Goal: Task Accomplishment & Management: Manage account settings

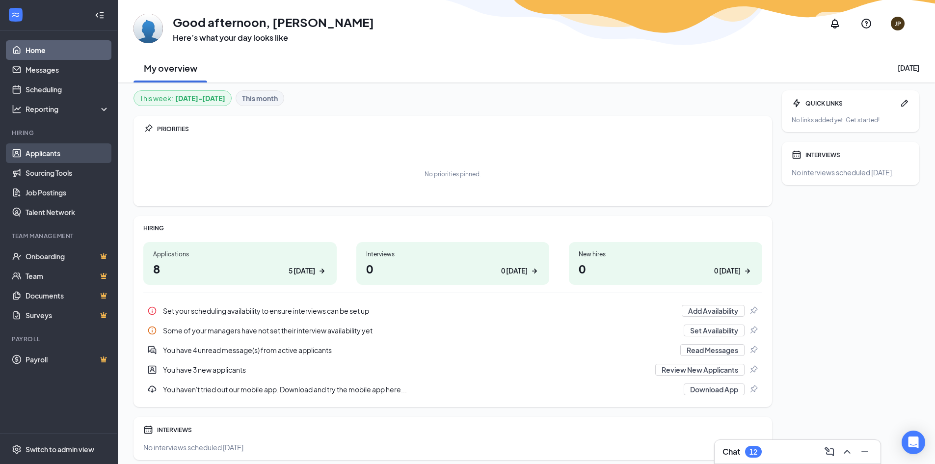
click at [72, 156] on link "Applicants" at bounding box center [68, 153] width 84 height 20
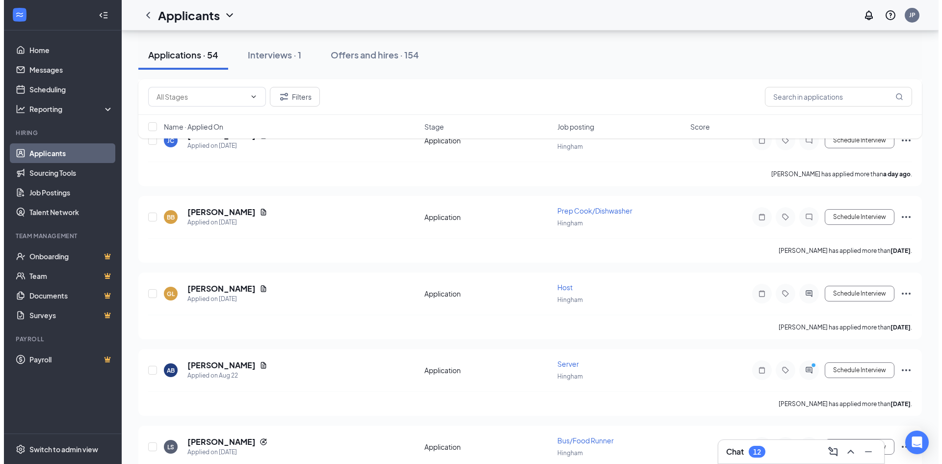
scroll to position [687, 0]
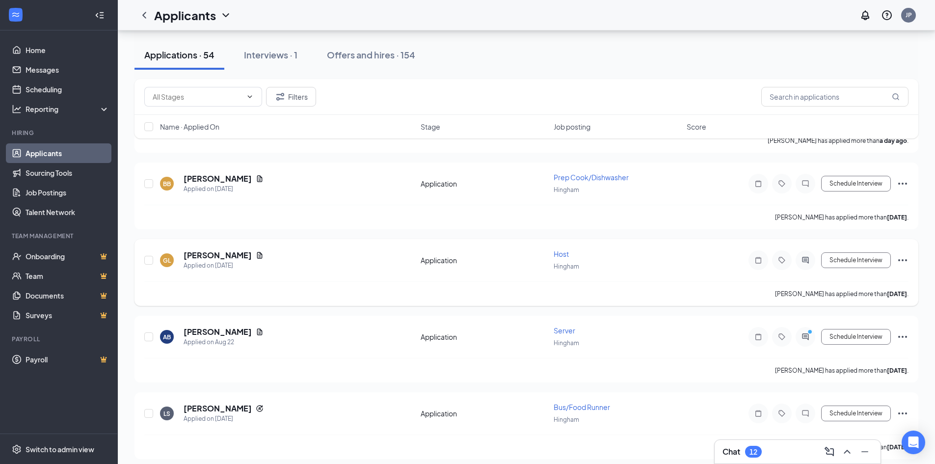
click at [276, 258] on div "GL [PERSON_NAME] Applied on [DATE]" at bounding box center [287, 260] width 255 height 21
click at [264, 256] on icon "Document" at bounding box center [260, 255] width 8 height 8
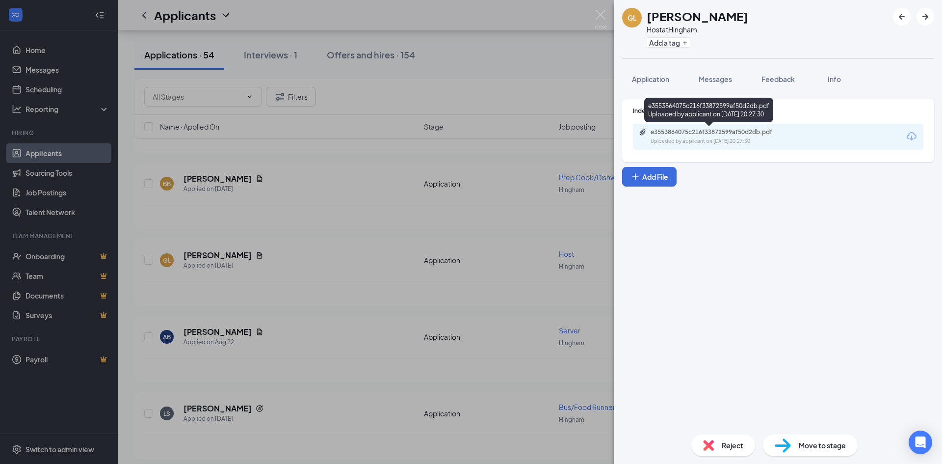
click at [723, 132] on div "e3553864075c216f33872599af50d2db.pdf" at bounding box center [719, 132] width 137 height 8
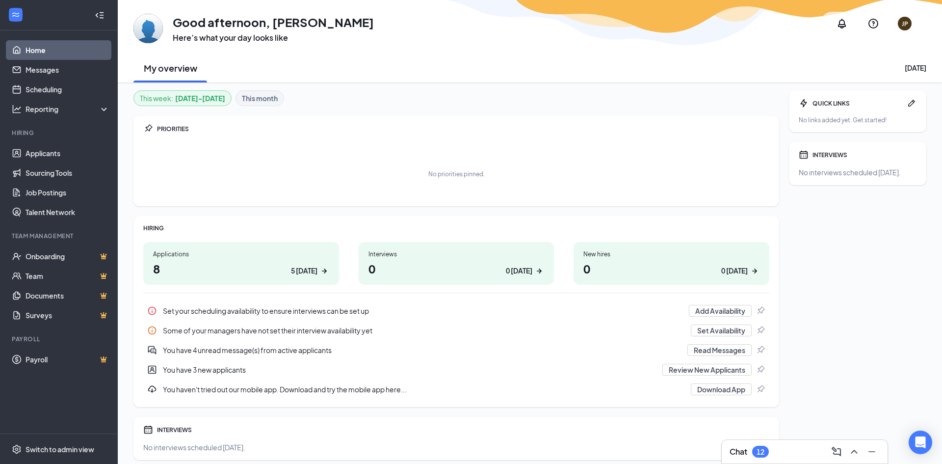
click at [58, 141] on li "Hiring Applicants Sourcing Tools Job Postings Talent Network" at bounding box center [58, 175] width 117 height 93
click at [61, 150] on link "Applicants" at bounding box center [68, 153] width 84 height 20
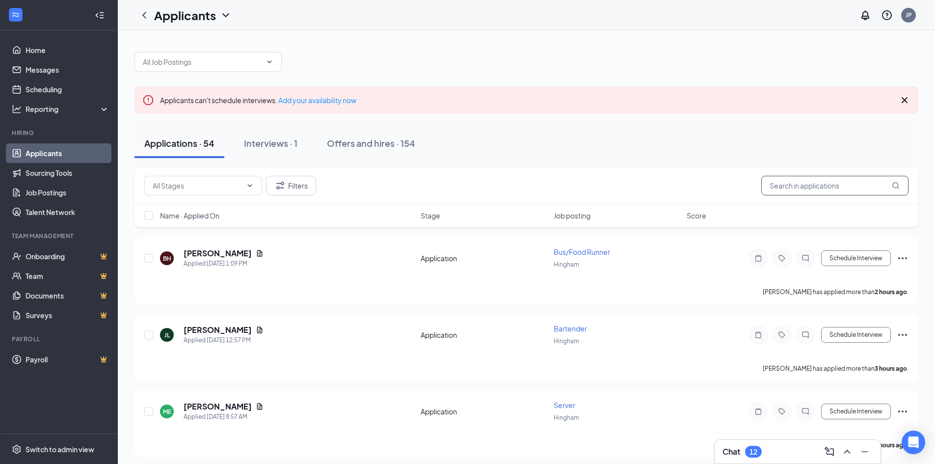
click at [801, 186] on input "text" at bounding box center [834, 186] width 147 height 20
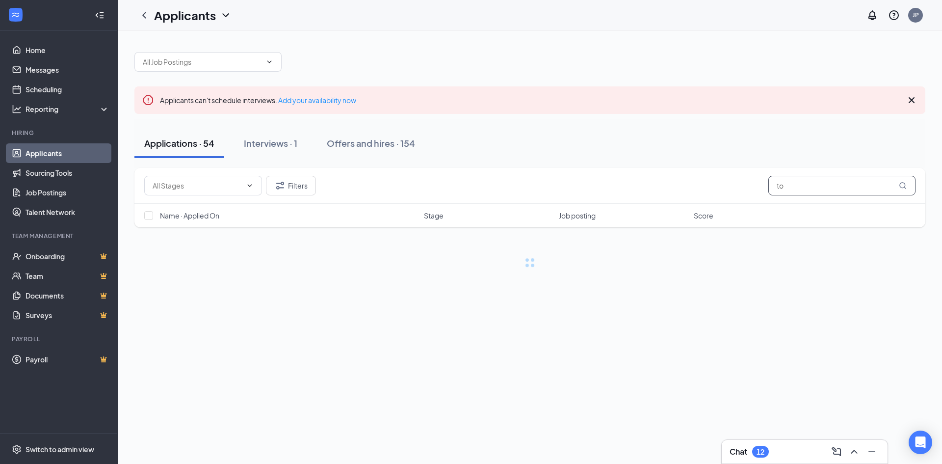
type input "t"
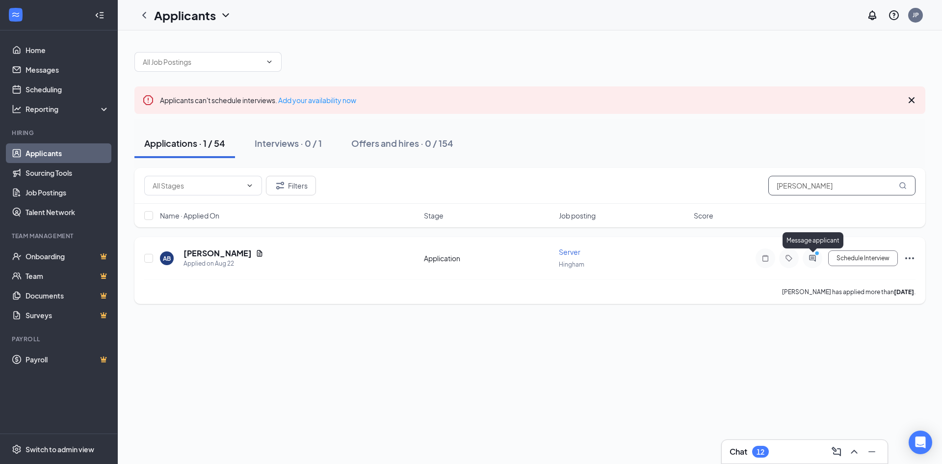
type input "[PERSON_NAME]"
click at [813, 256] on icon "PrimaryDot" at bounding box center [819, 254] width 12 height 8
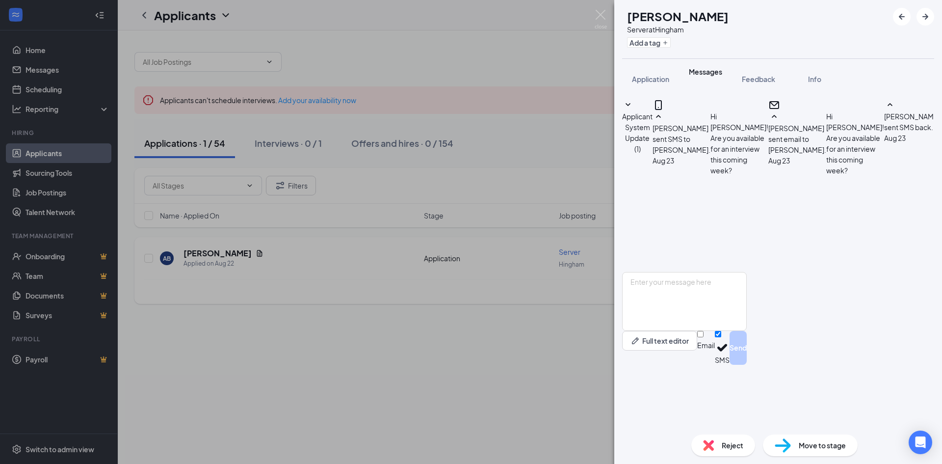
scroll to position [381, 0]
click at [609, 17] on div "AB [PERSON_NAME] Server at Hingham Add a tag Application Messages Feedback Info…" at bounding box center [471, 232] width 942 height 464
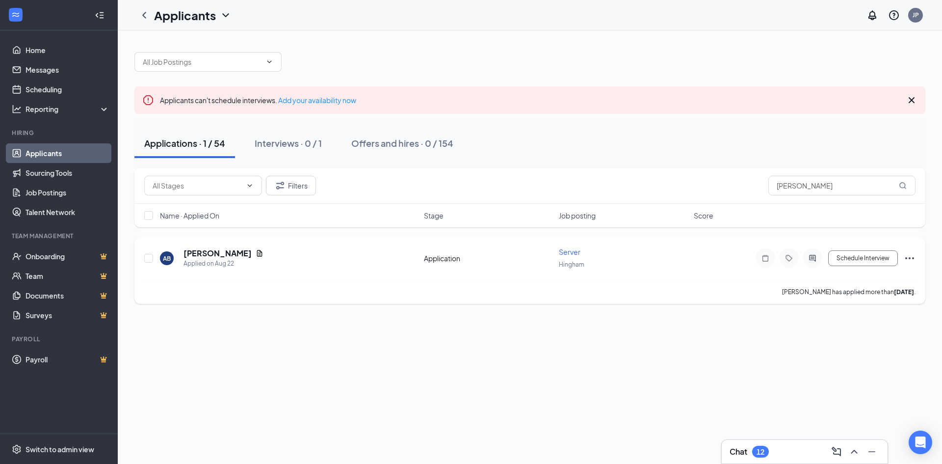
click at [256, 254] on icon "Document" at bounding box center [260, 253] width 8 height 8
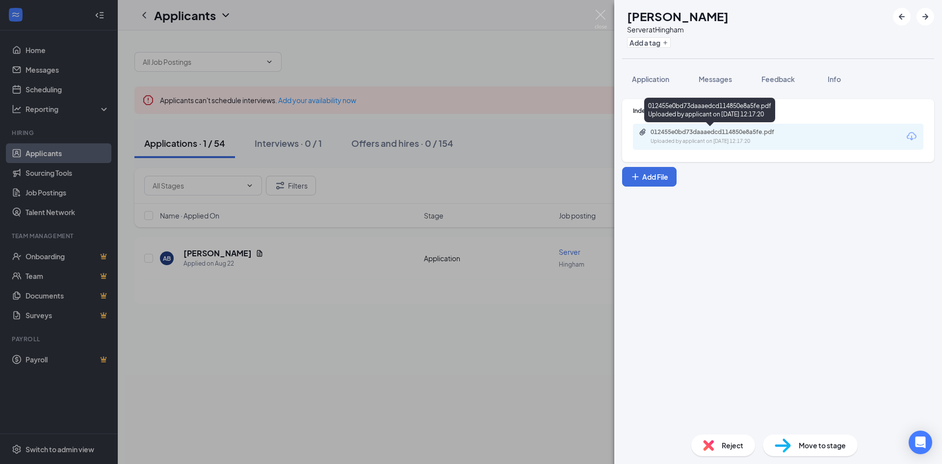
click at [711, 142] on div "Uploaded by applicant on [DATE] 12:17:20" at bounding box center [724, 141] width 147 height 8
click at [598, 17] on img at bounding box center [601, 19] width 12 height 19
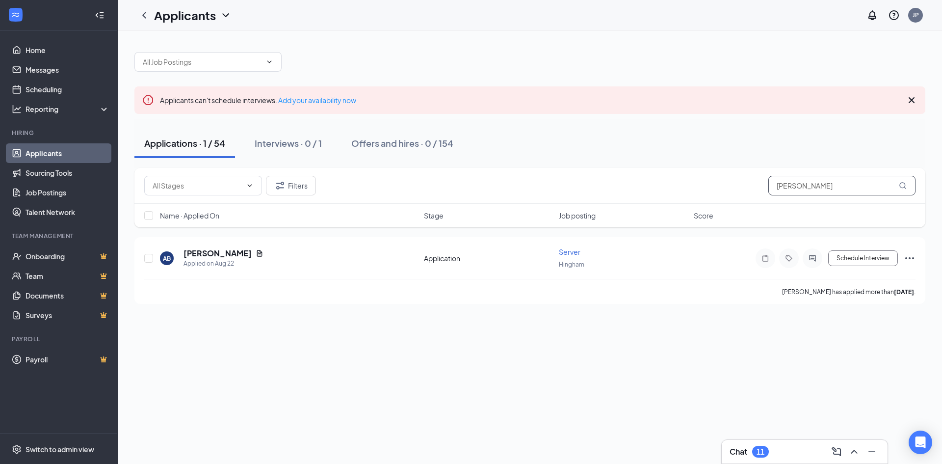
drag, startPoint x: 845, startPoint y: 183, endPoint x: 622, endPoint y: 213, distance: 224.9
click at [622, 213] on div "Filters [PERSON_NAME] Name · Applied On Stage Job posting Score" at bounding box center [529, 197] width 791 height 59
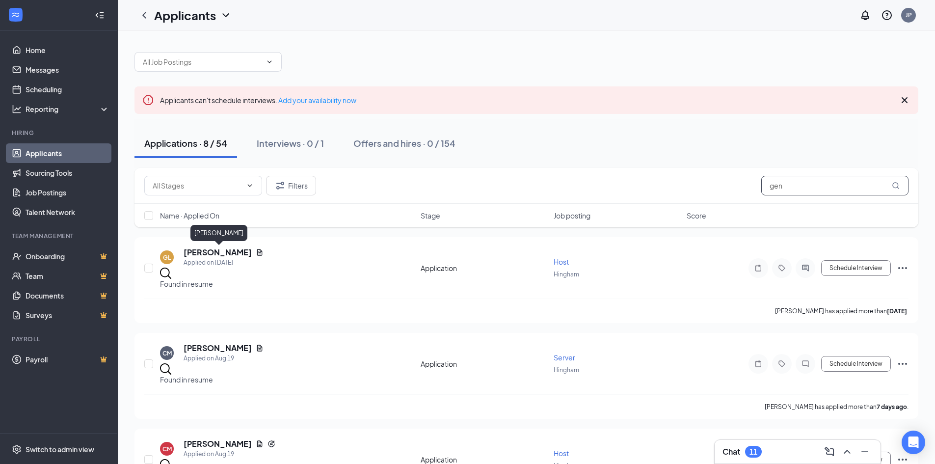
type input "gen"
drag, startPoint x: 209, startPoint y: 254, endPoint x: 212, endPoint y: 248, distance: 6.1
click at [211, 252] on h5 "[PERSON_NAME]" at bounding box center [218, 252] width 68 height 11
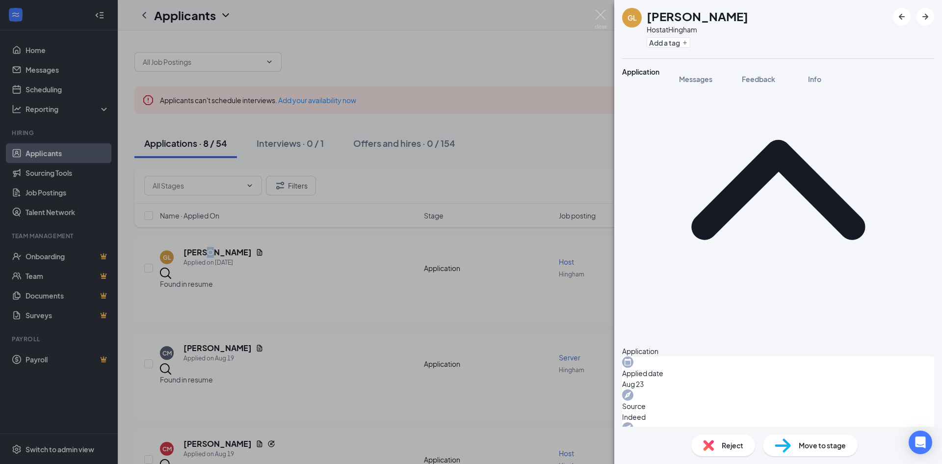
scroll to position [49, 0]
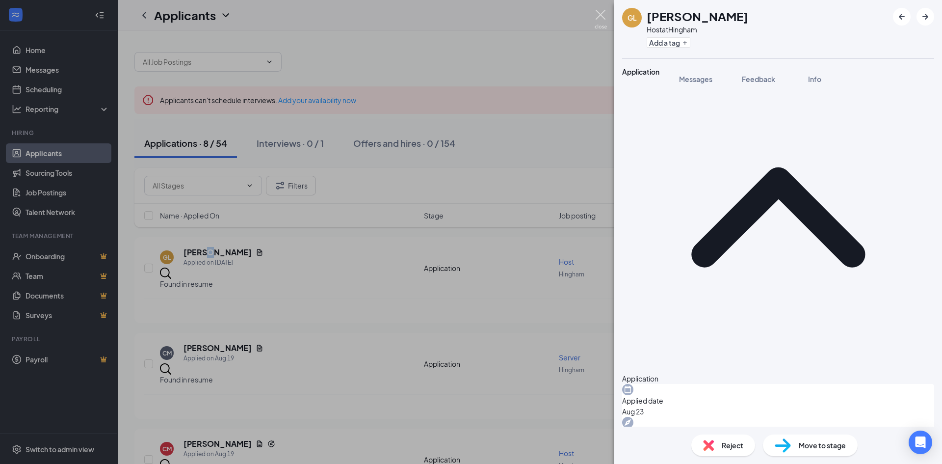
click at [596, 21] on img at bounding box center [601, 19] width 12 height 19
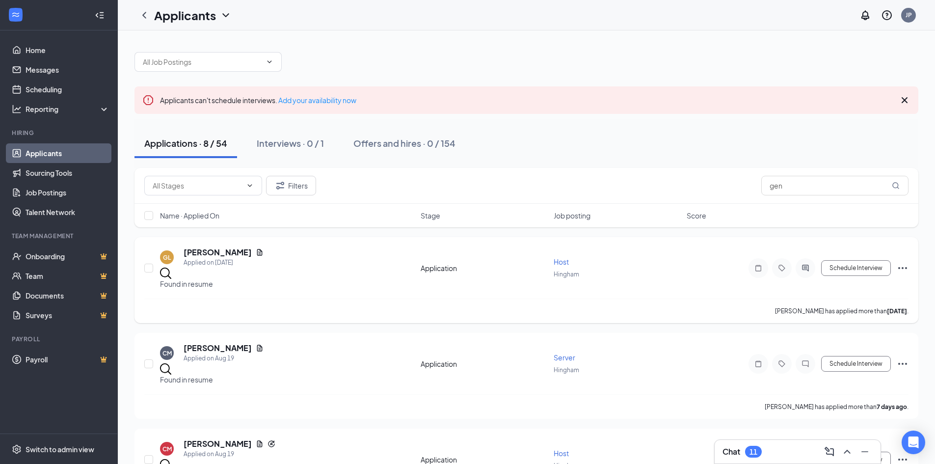
click at [806, 268] on div at bounding box center [805, 268] width 20 height 20
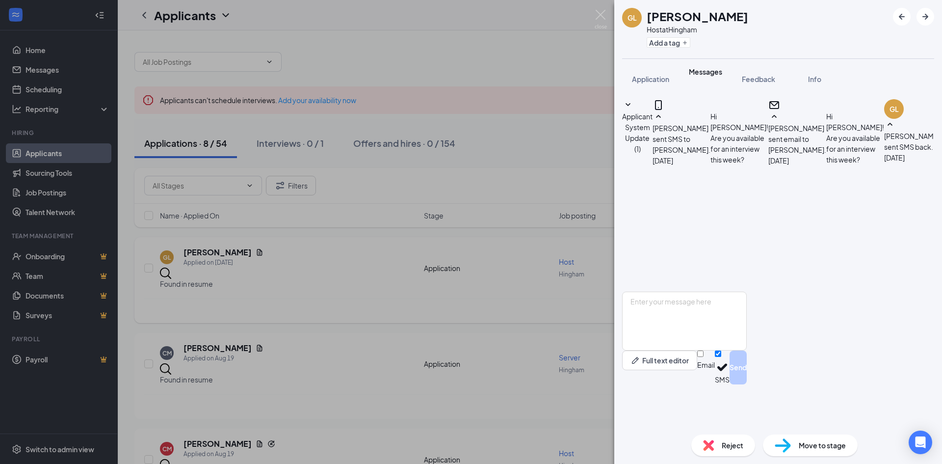
scroll to position [339, 0]
